Goal: Find specific page/section: Find specific page/section

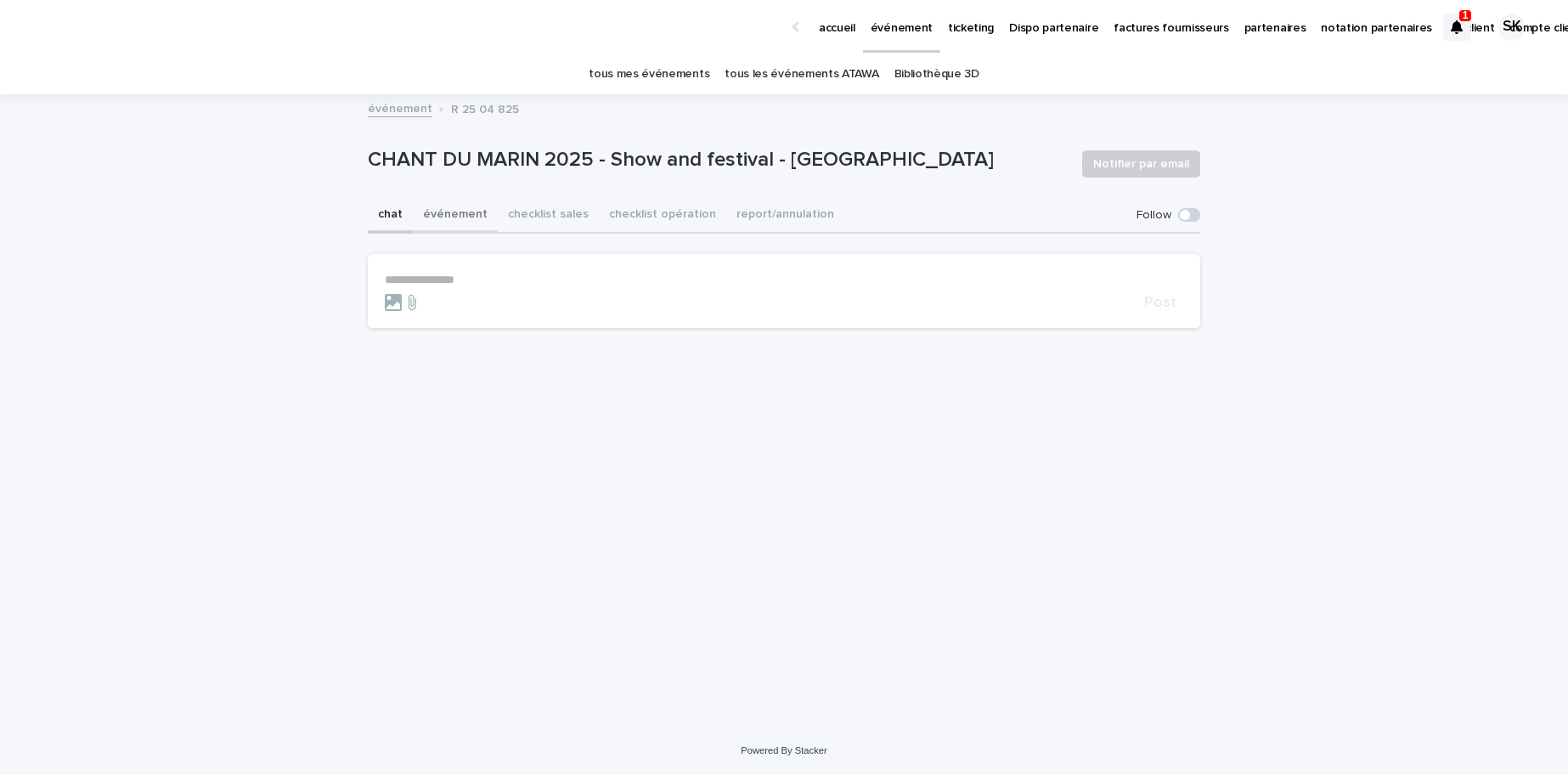
click at [452, 212] on button "événement" at bounding box center [455, 216] width 85 height 36
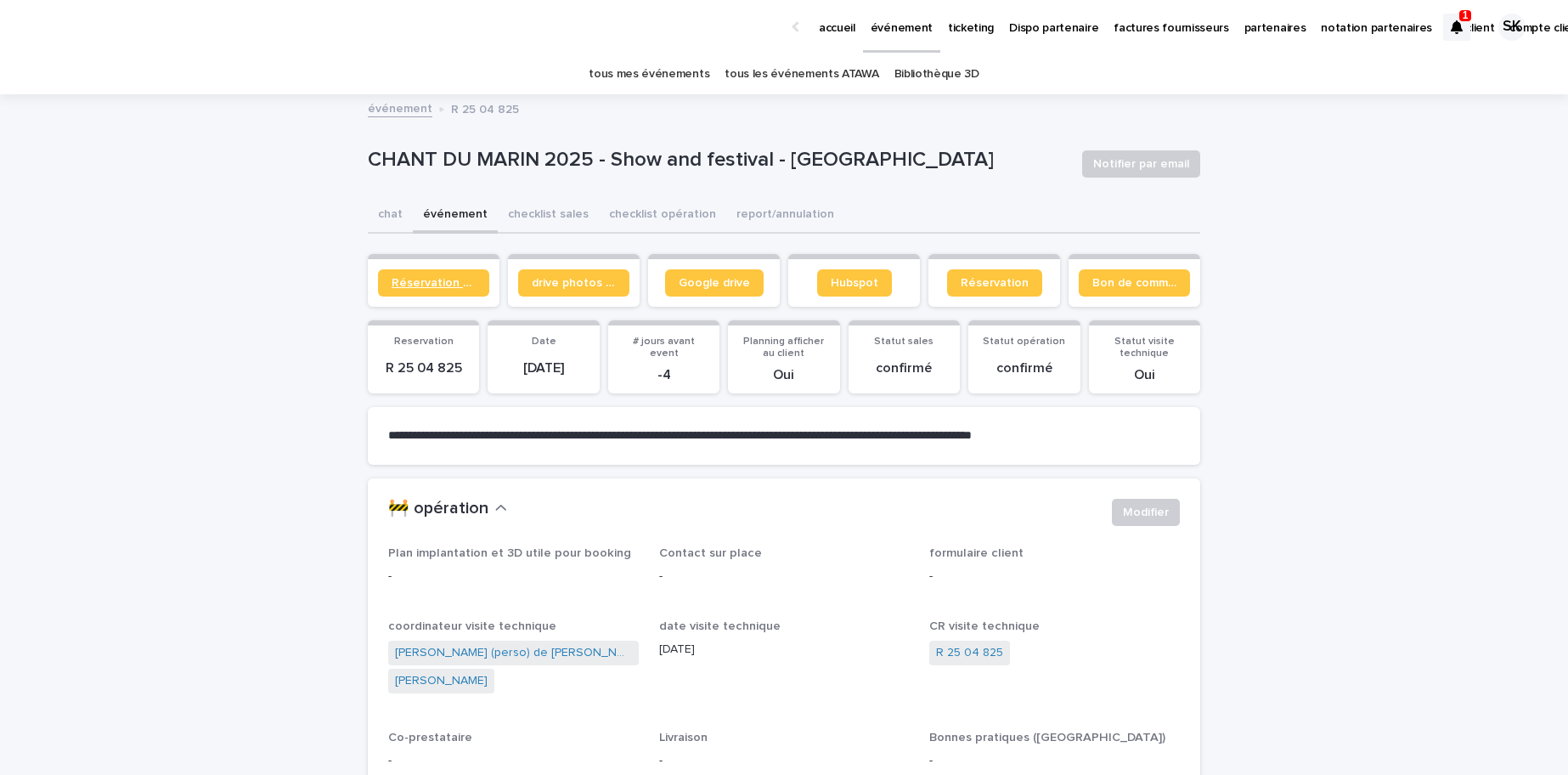
click at [446, 289] on link "Réservation client" at bounding box center [433, 282] width 111 height 27
click at [445, 278] on span "Réservation client" at bounding box center [433, 282] width 84 height 12
click at [844, 31] on p "accueil" at bounding box center [837, 18] width 36 height 36
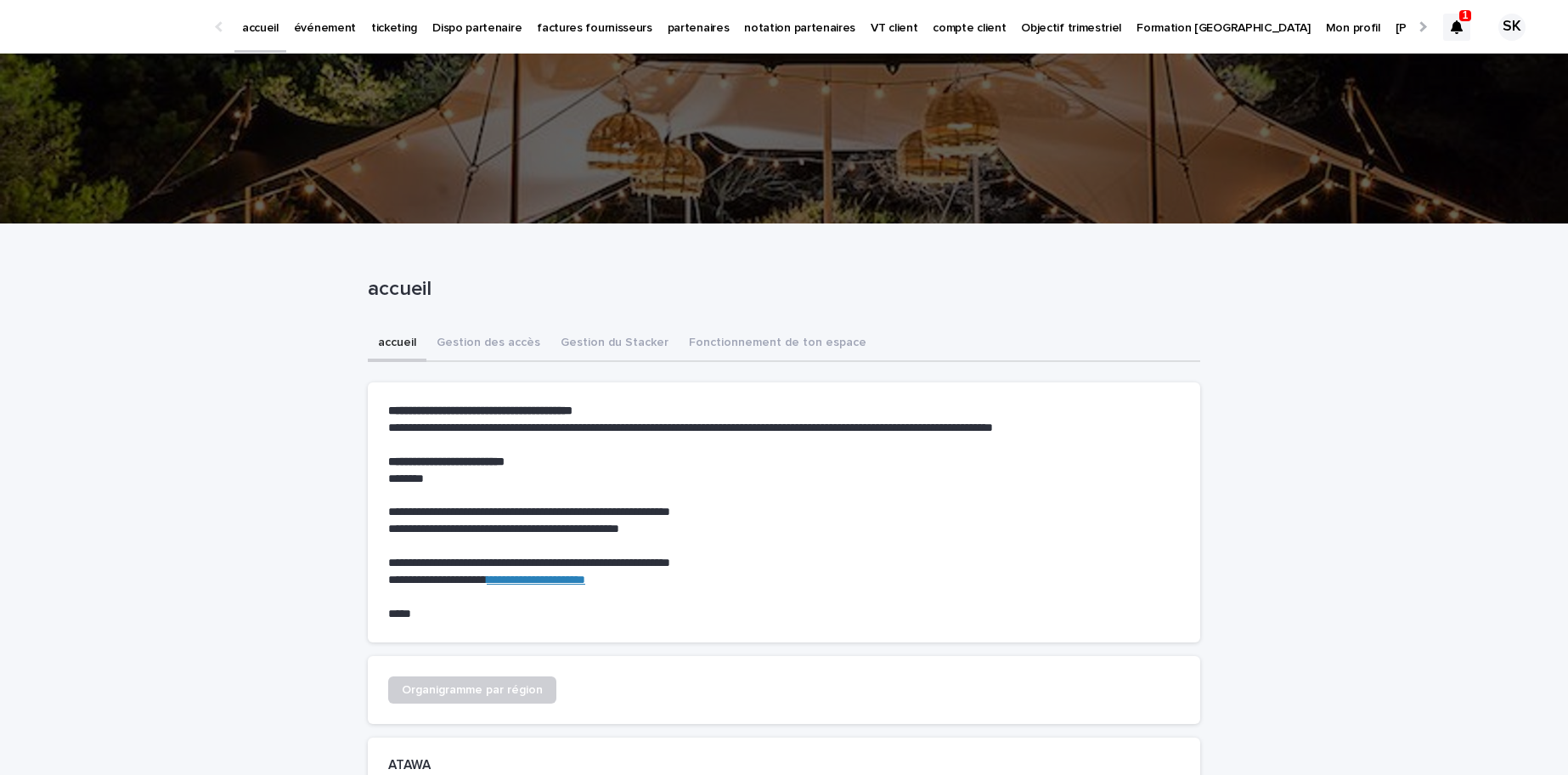
click at [332, 33] on p "événement" at bounding box center [325, 18] width 62 height 36
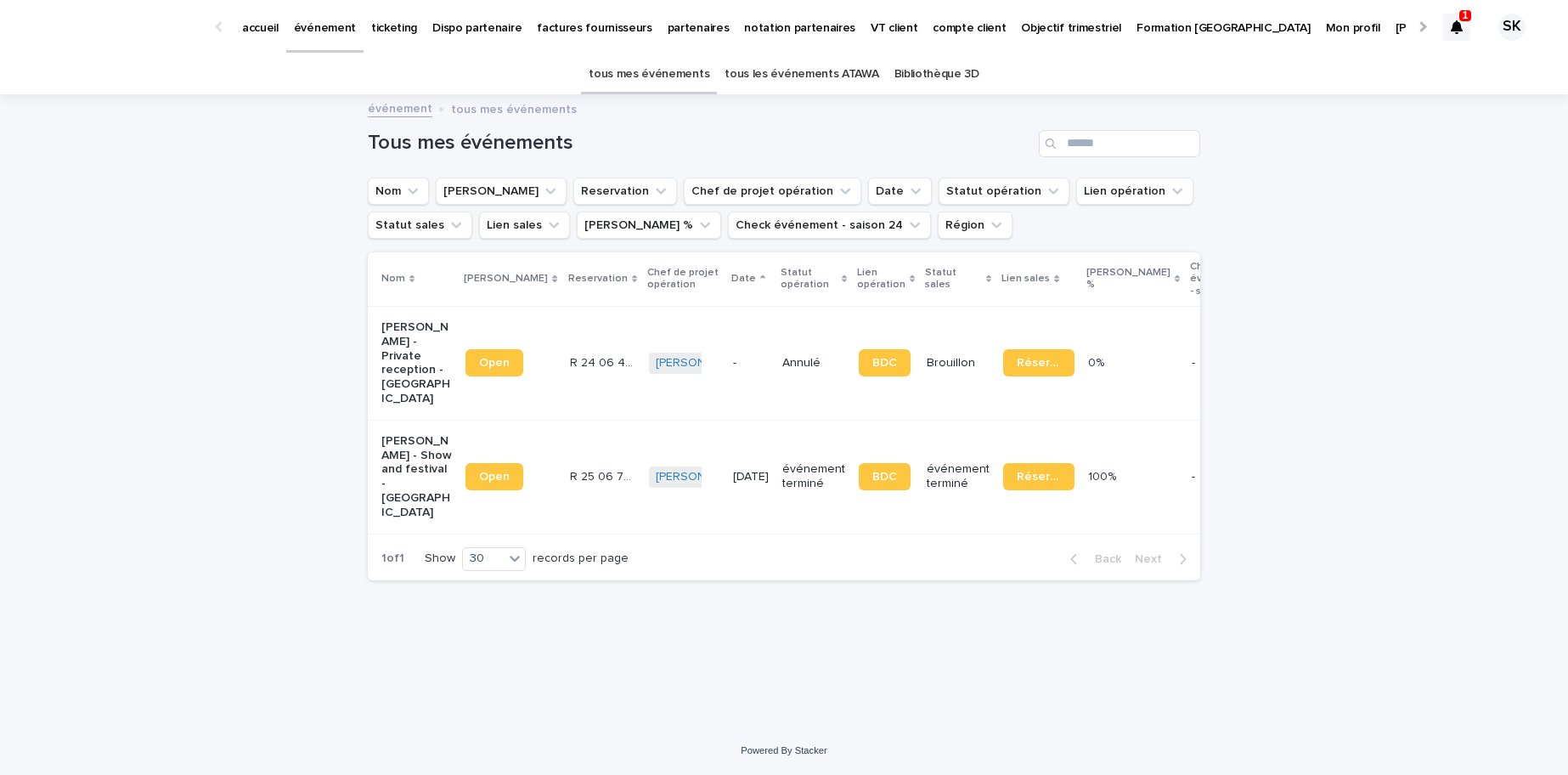
click at [832, 81] on link "tous les événements ATAWA" at bounding box center [802, 74] width 154 height 40
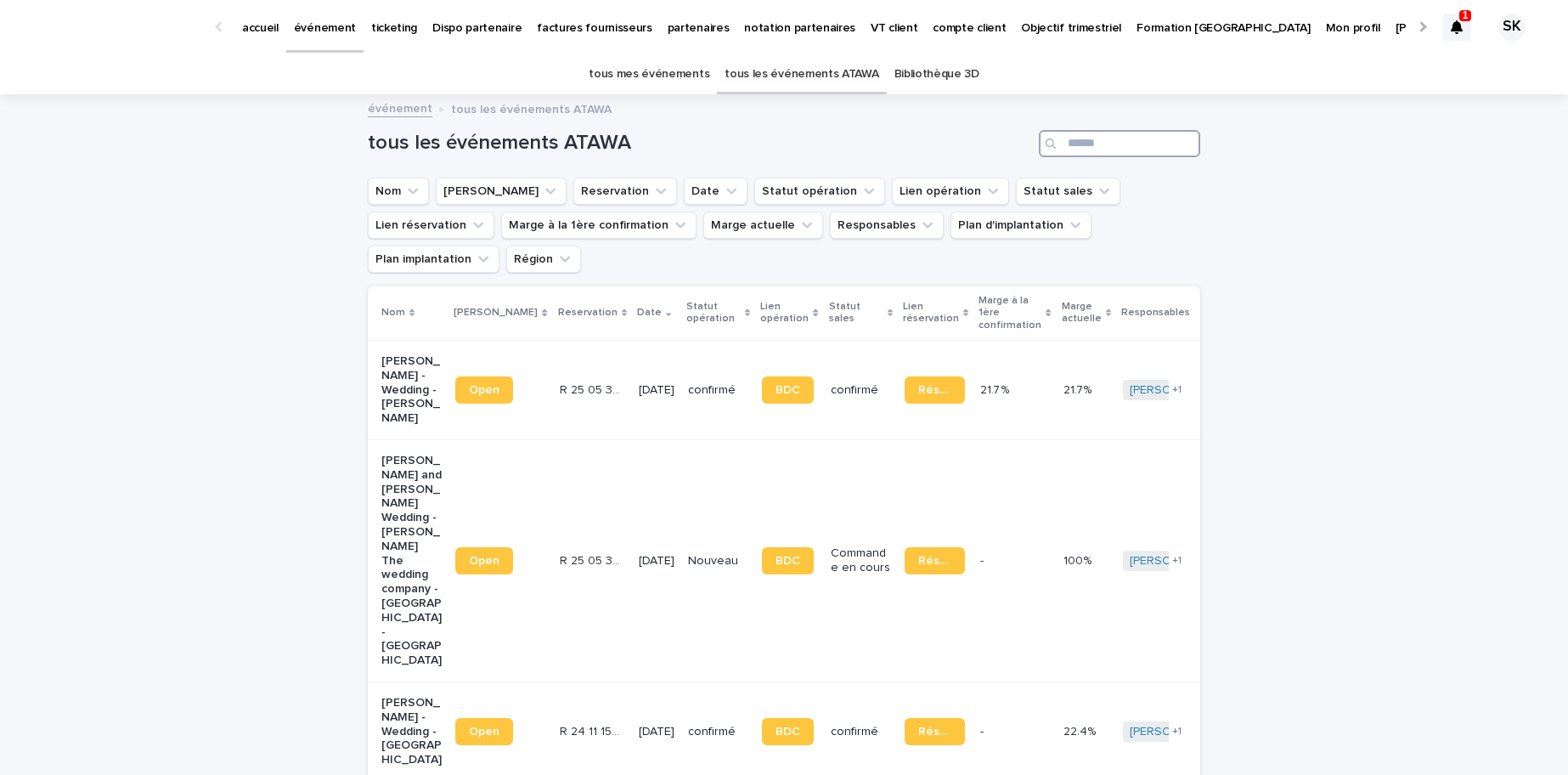
click at [1114, 155] on input "Search" at bounding box center [1119, 143] width 161 height 27
paste input "**********"
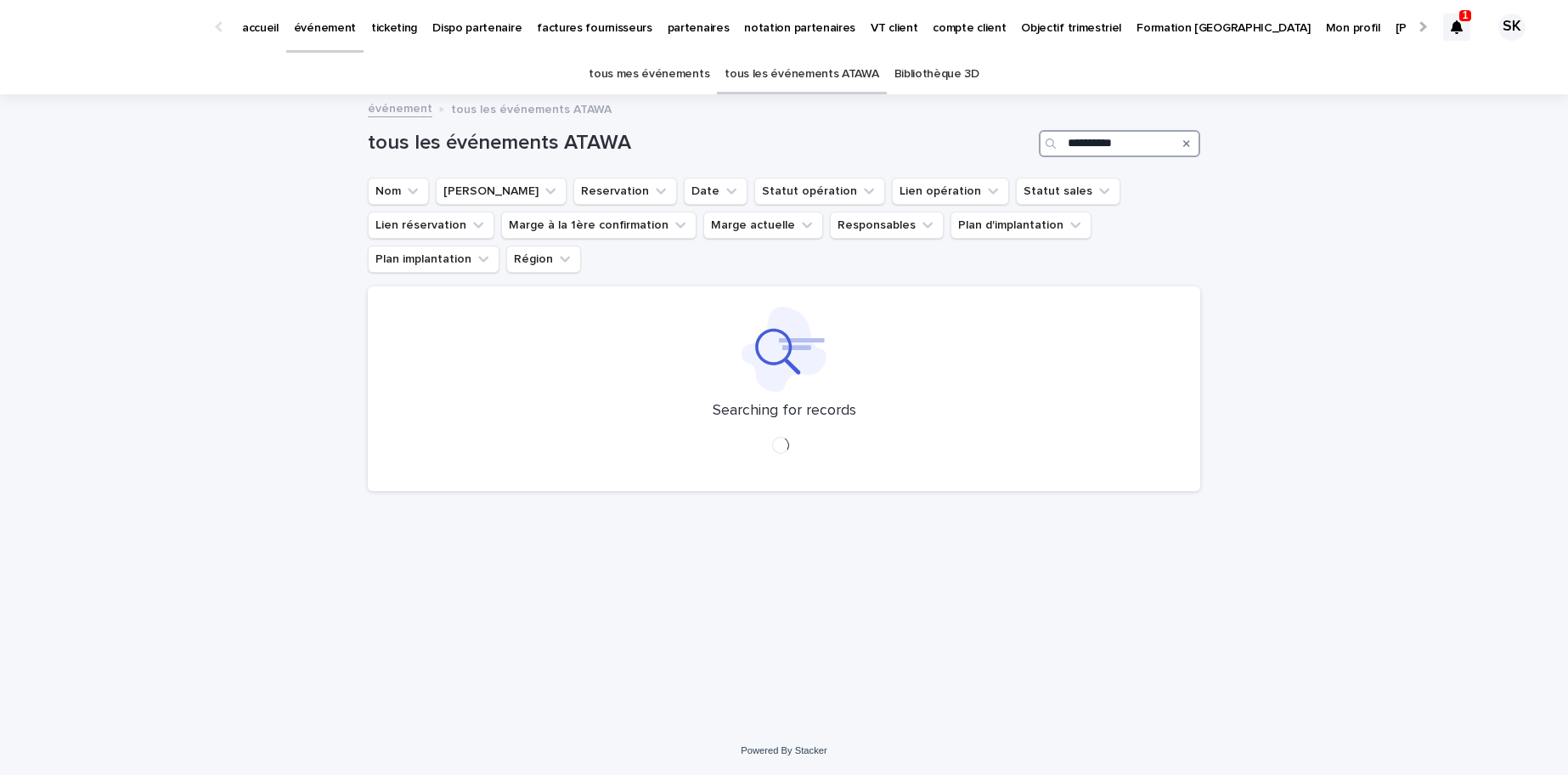
type input "**********"
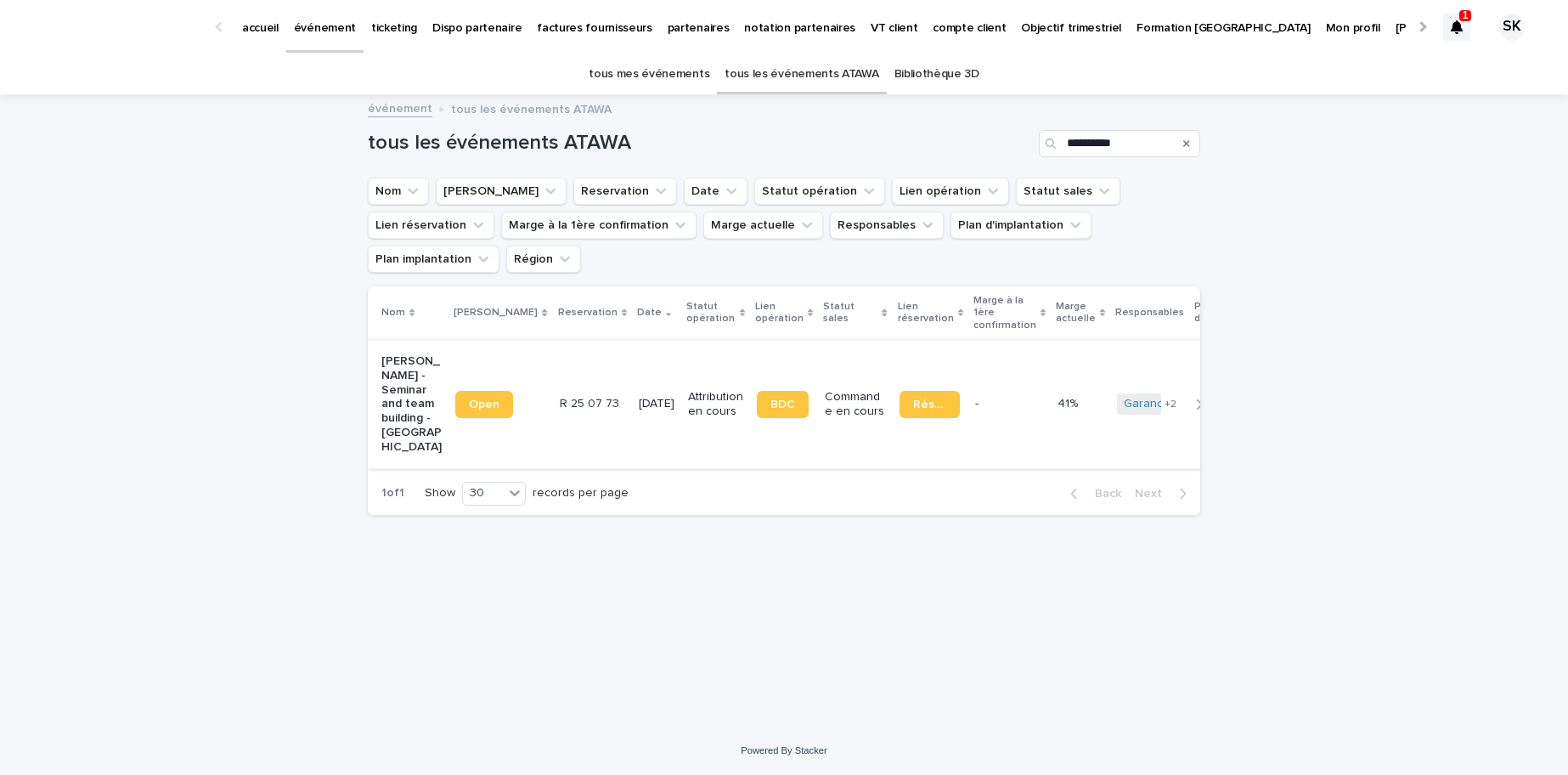
click at [466, 391] on link "Open" at bounding box center [484, 404] width 57 height 27
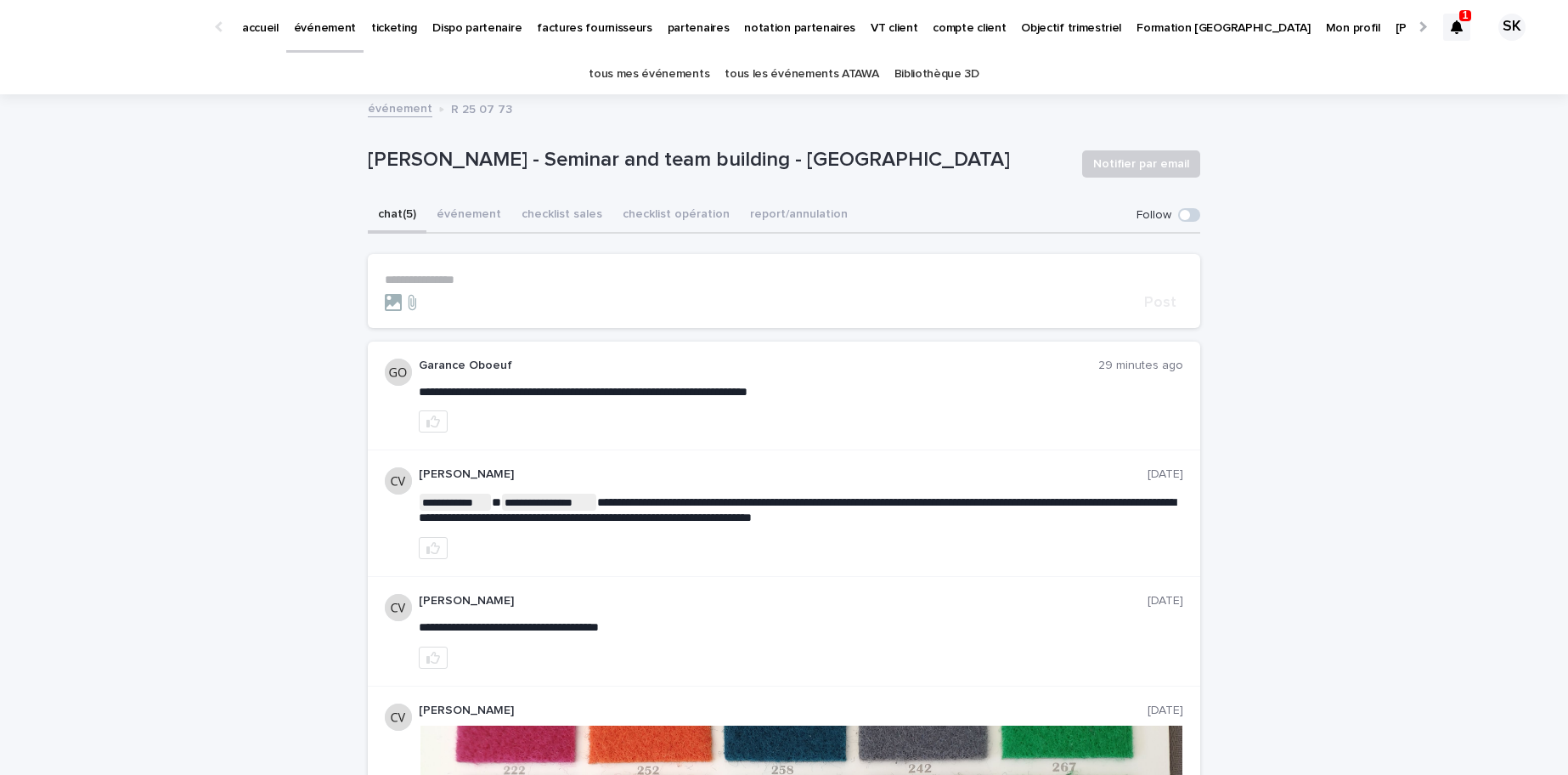
click at [263, 24] on p "accueil" at bounding box center [260, 18] width 36 height 36
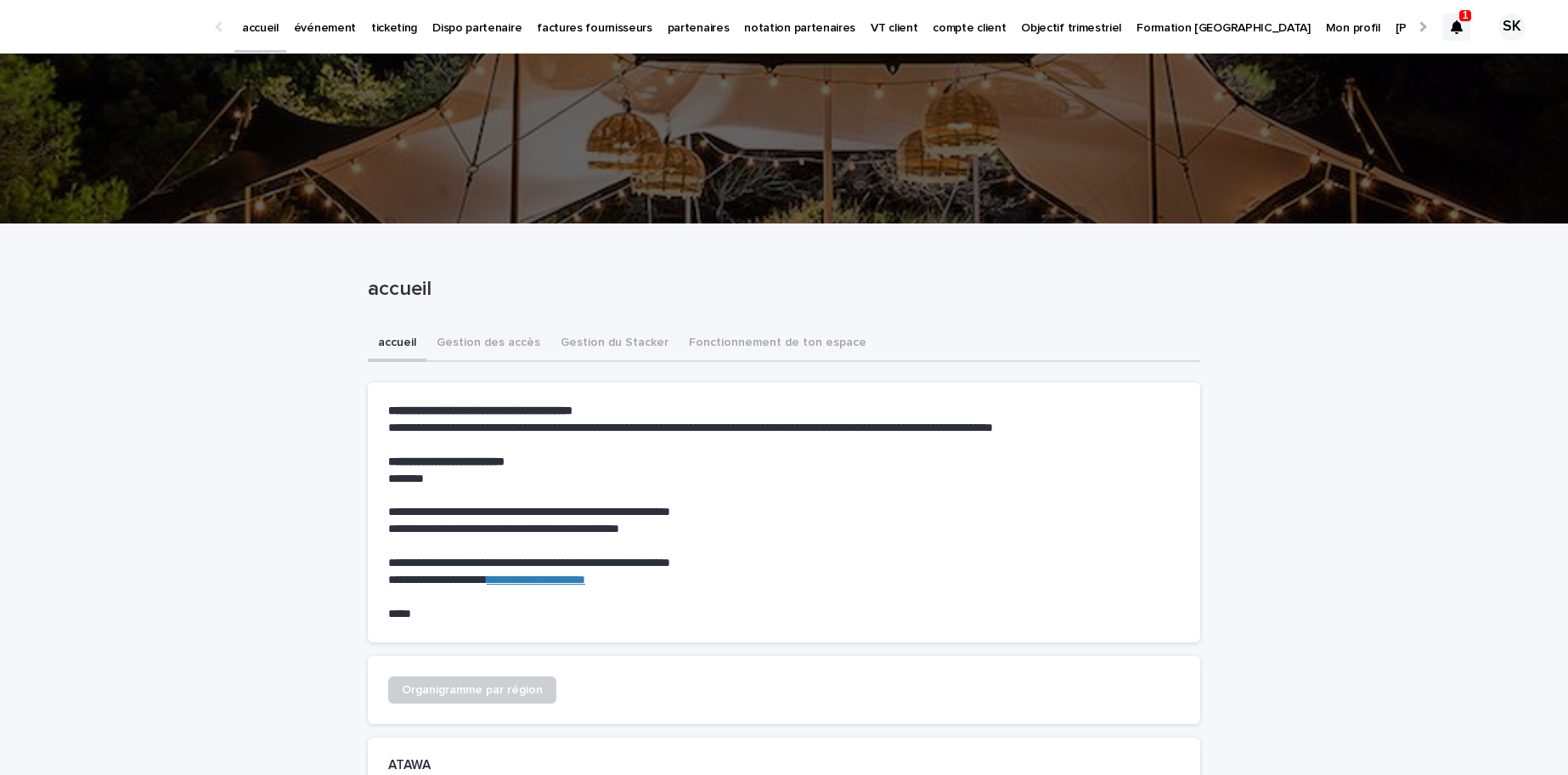
click at [1452, 33] on icon at bounding box center [1456, 27] width 12 height 14
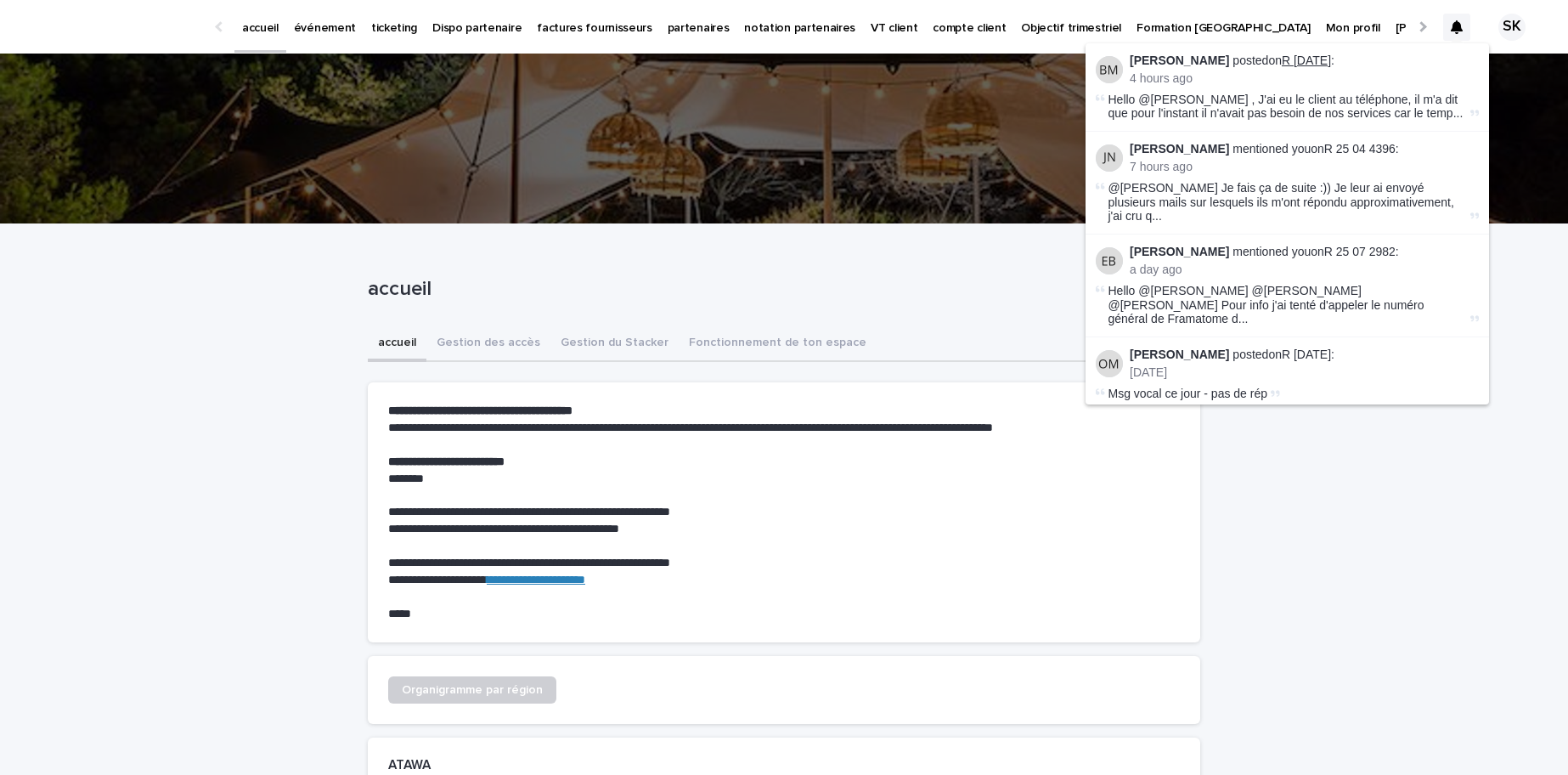
click at [1300, 56] on link "R 24 08 1902" at bounding box center [1306, 60] width 49 height 14
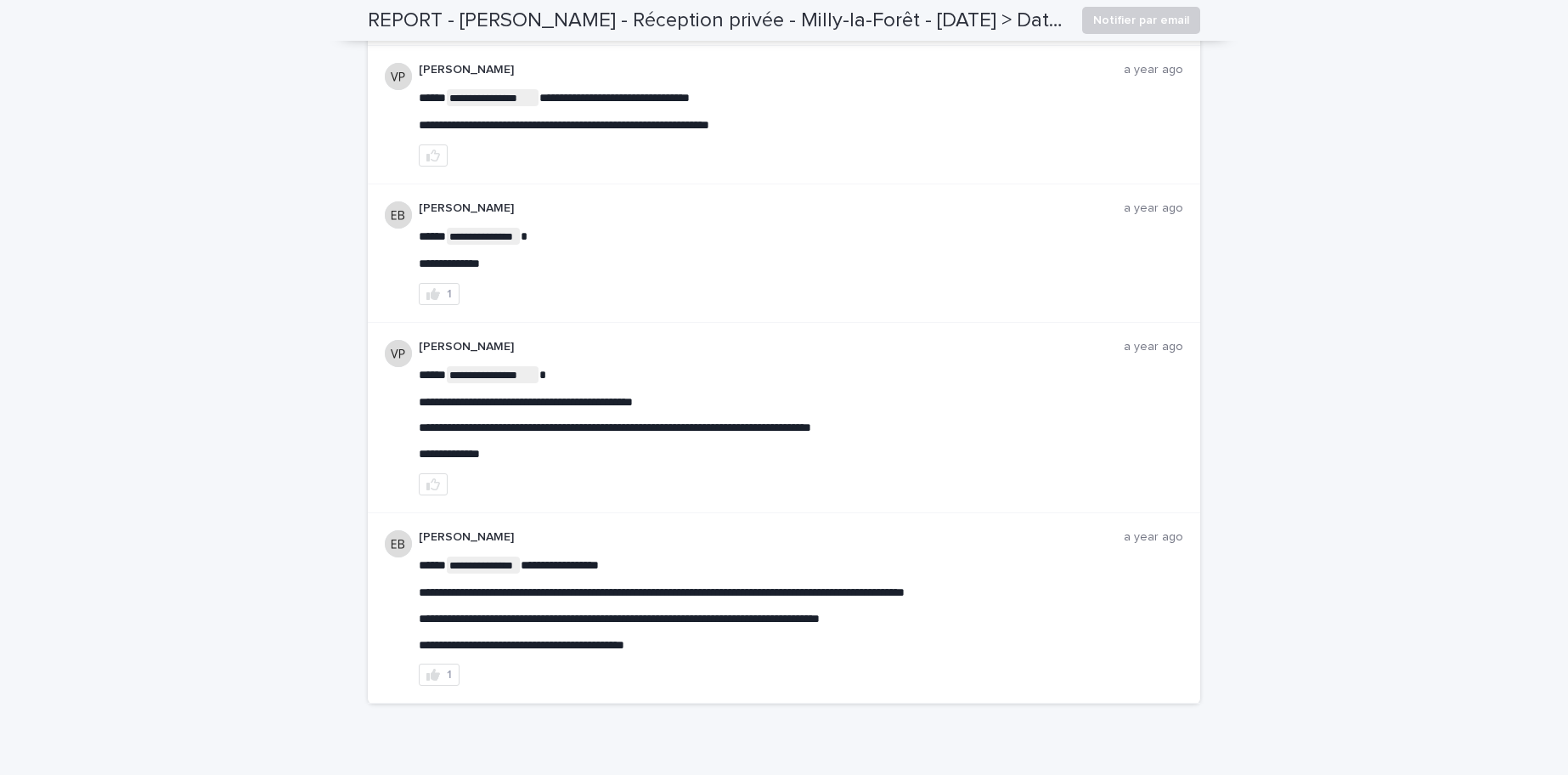
scroll to position [2716, 0]
